Goal: Navigation & Orientation: Go to known website

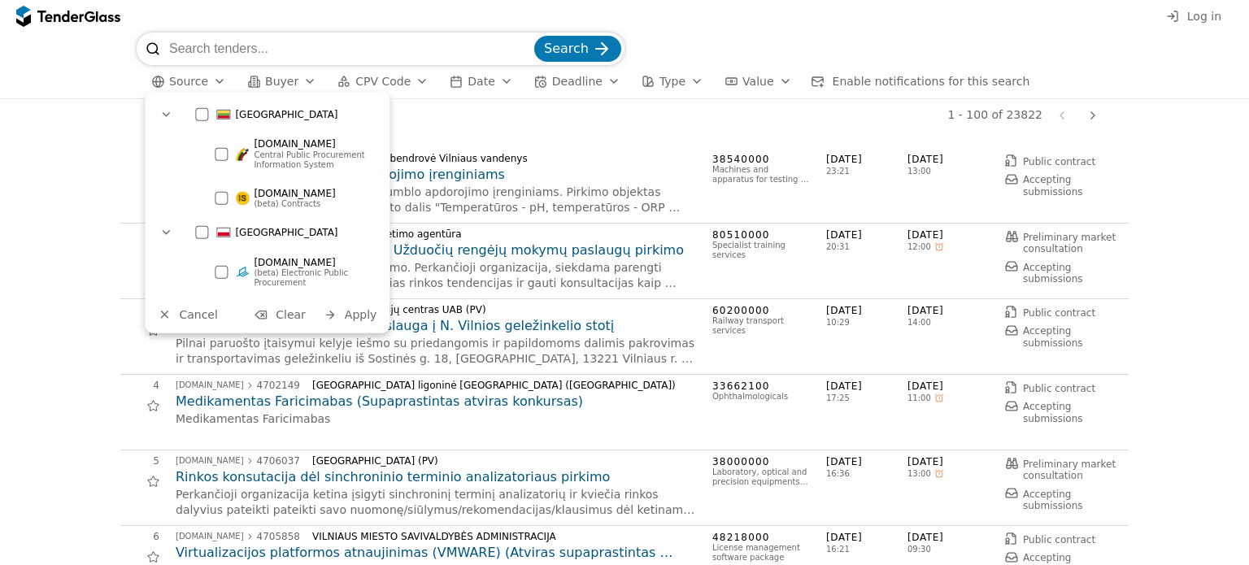
click at [198, 236] on div at bounding box center [201, 232] width 13 height 13
click at [356, 314] on span "Apply" at bounding box center [361, 314] width 33 height 13
